Goal: Information Seeking & Learning: Compare options

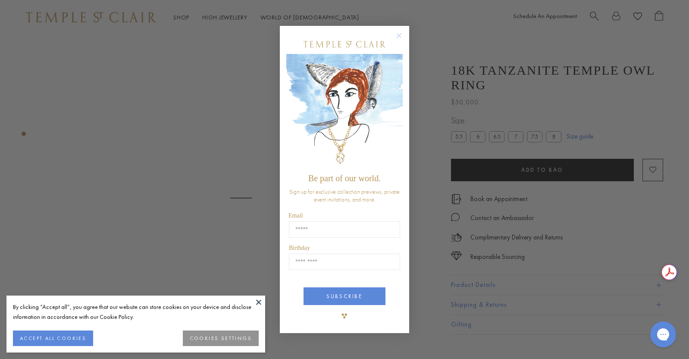
click at [68, 337] on button "ACCEPT ALL COOKIES" at bounding box center [53, 338] width 80 height 16
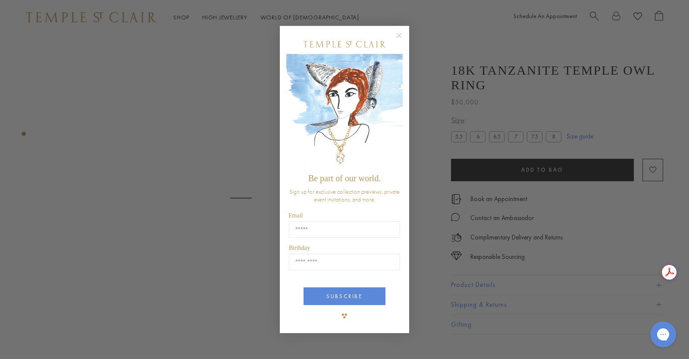
click at [400, 34] on circle "Close dialog" at bounding box center [399, 36] width 10 height 10
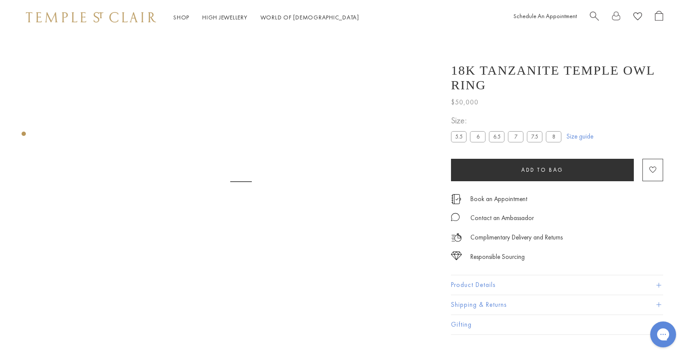
scroll to position [52, 0]
click at [50, 16] on img at bounding box center [91, 17] width 130 height 10
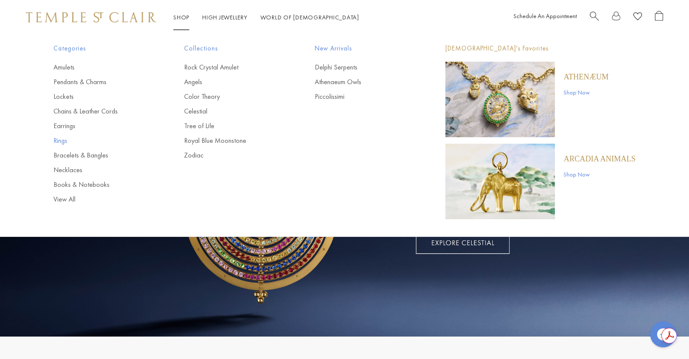
click at [69, 141] on link "Rings" at bounding box center [101, 140] width 96 height 9
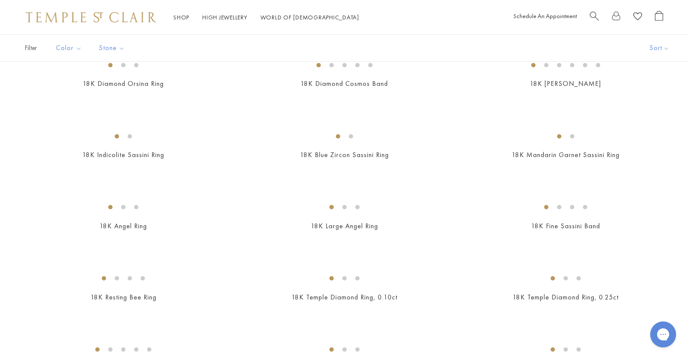
scroll to position [300, 0]
click at [0, 0] on img at bounding box center [0, 0] width 0 height 0
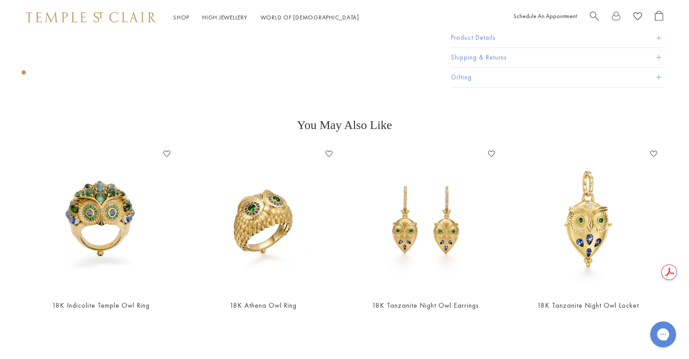
scroll to position [344, 0]
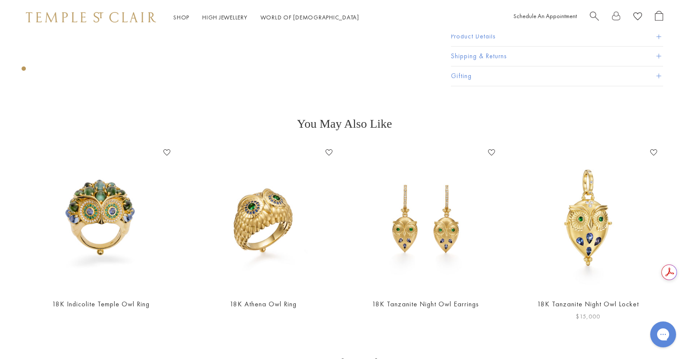
click at [571, 260] on img at bounding box center [587, 218] width 145 height 145
